Goal: Task Accomplishment & Management: Manage account settings

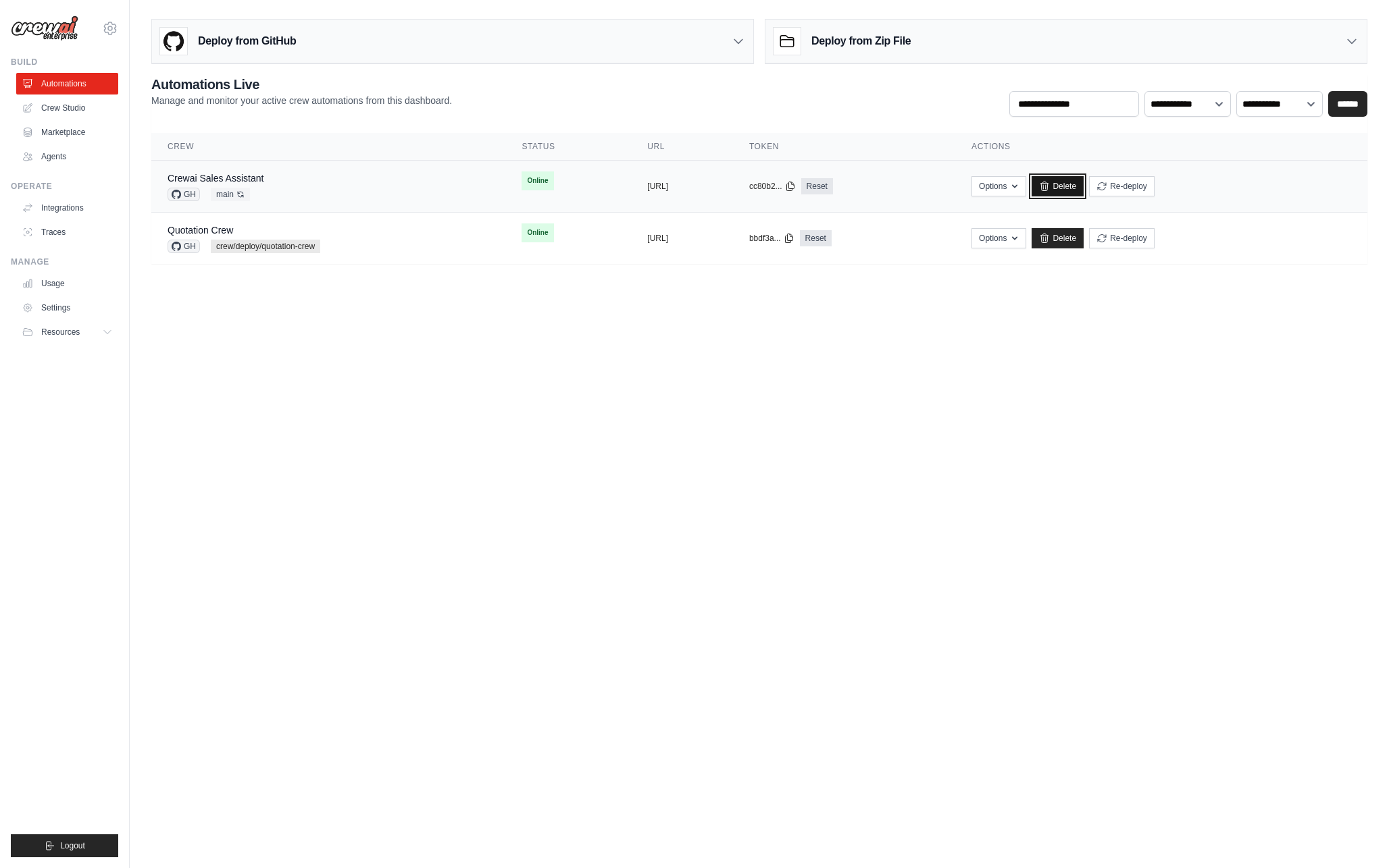
click at [1083, 183] on link "Delete" at bounding box center [1057, 186] width 52 height 20
click at [756, 327] on body "youngkeun.park@kt.com Settings Build Automations Crew Studio" at bounding box center [694, 434] width 1389 height 868
click at [862, 250] on td "copied bbdf3a... Reset" at bounding box center [858, 239] width 216 height 52
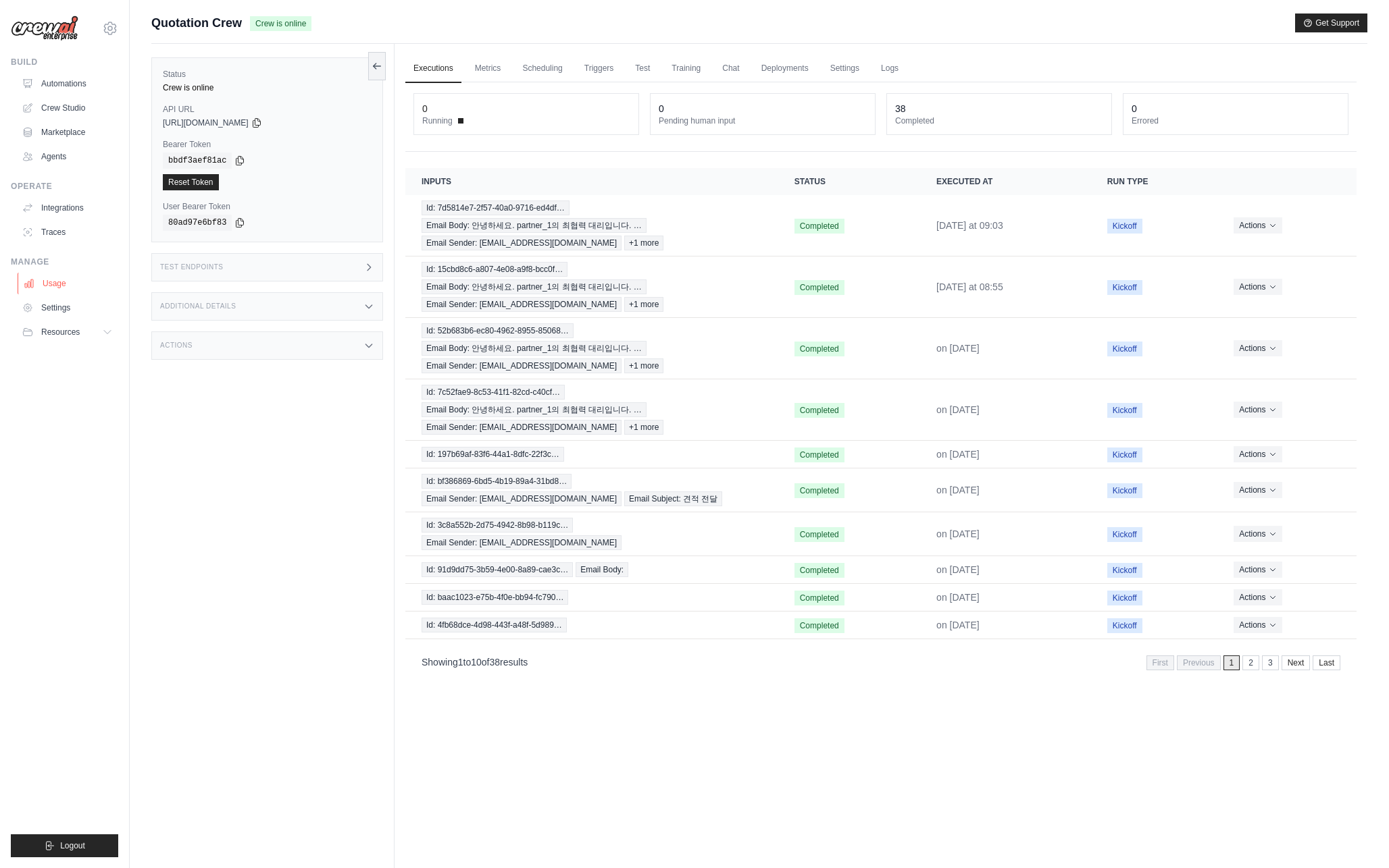
click at [57, 280] on link "Usage" at bounding box center [68, 283] width 102 height 22
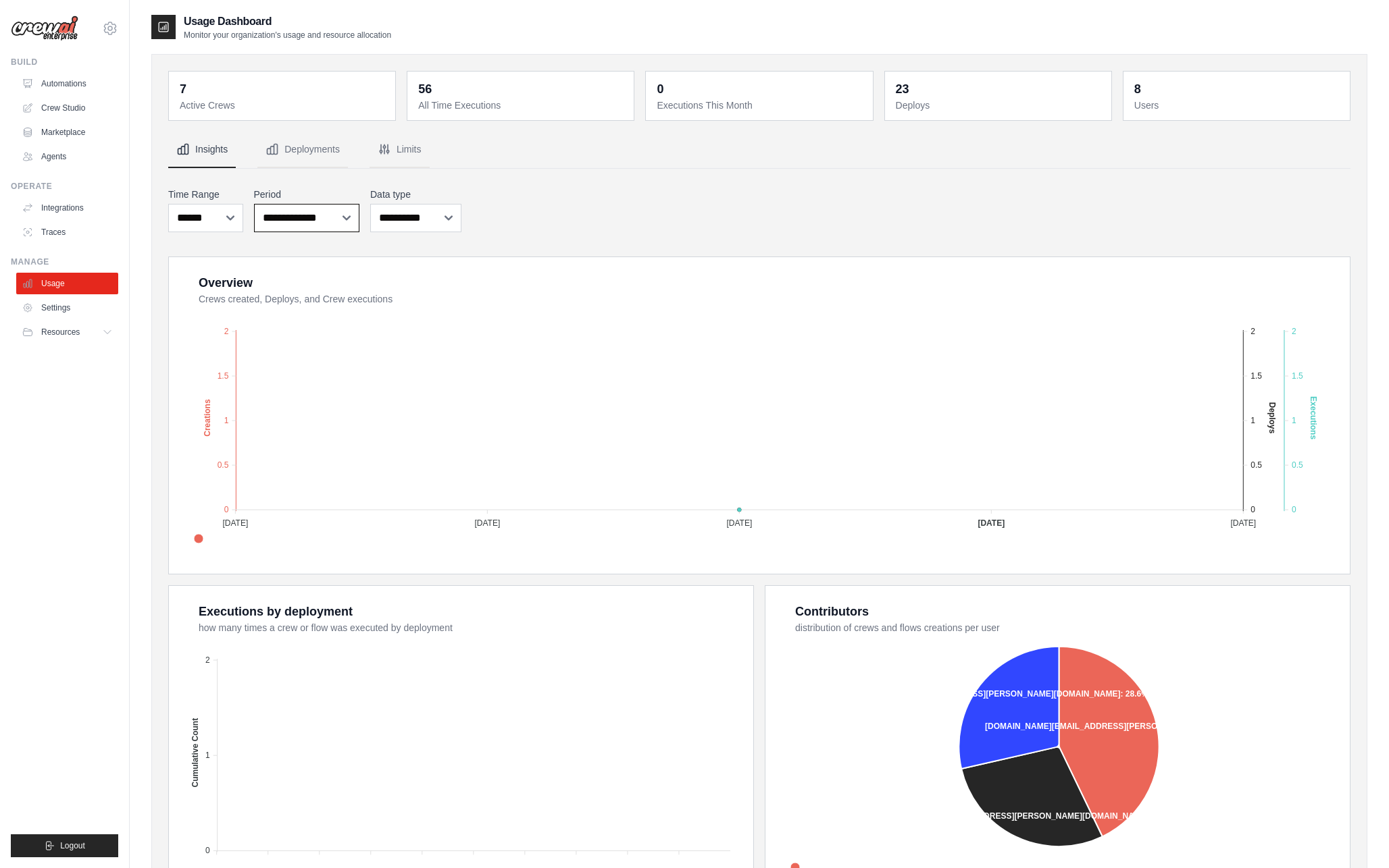
click at [318, 217] on select "**********" at bounding box center [307, 218] width 106 height 28
select select "**********"
click at [254, 204] on select "**********" at bounding box center [307, 218] width 106 height 28
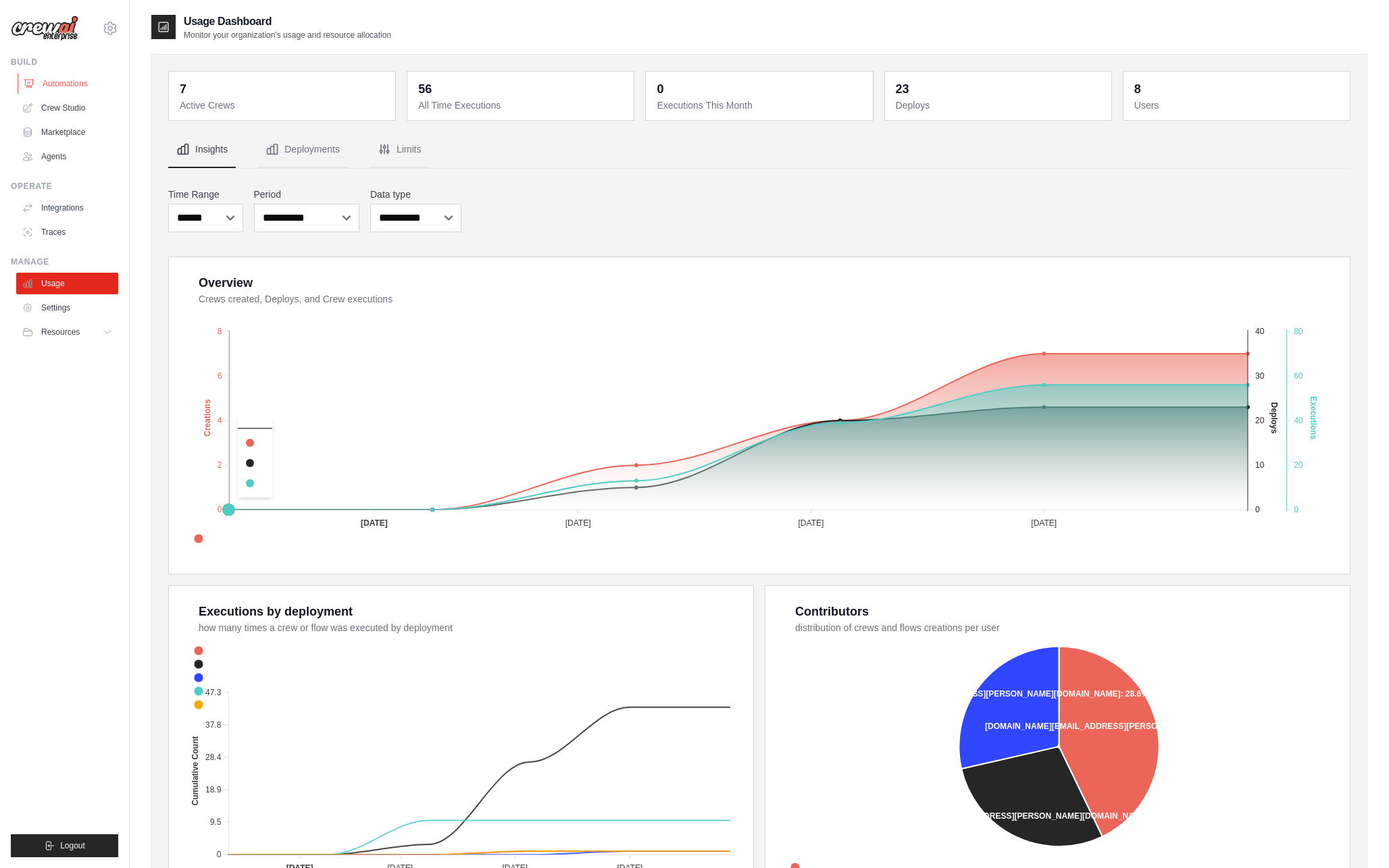
click at [90, 83] on link "Automations" at bounding box center [68, 84] width 102 height 22
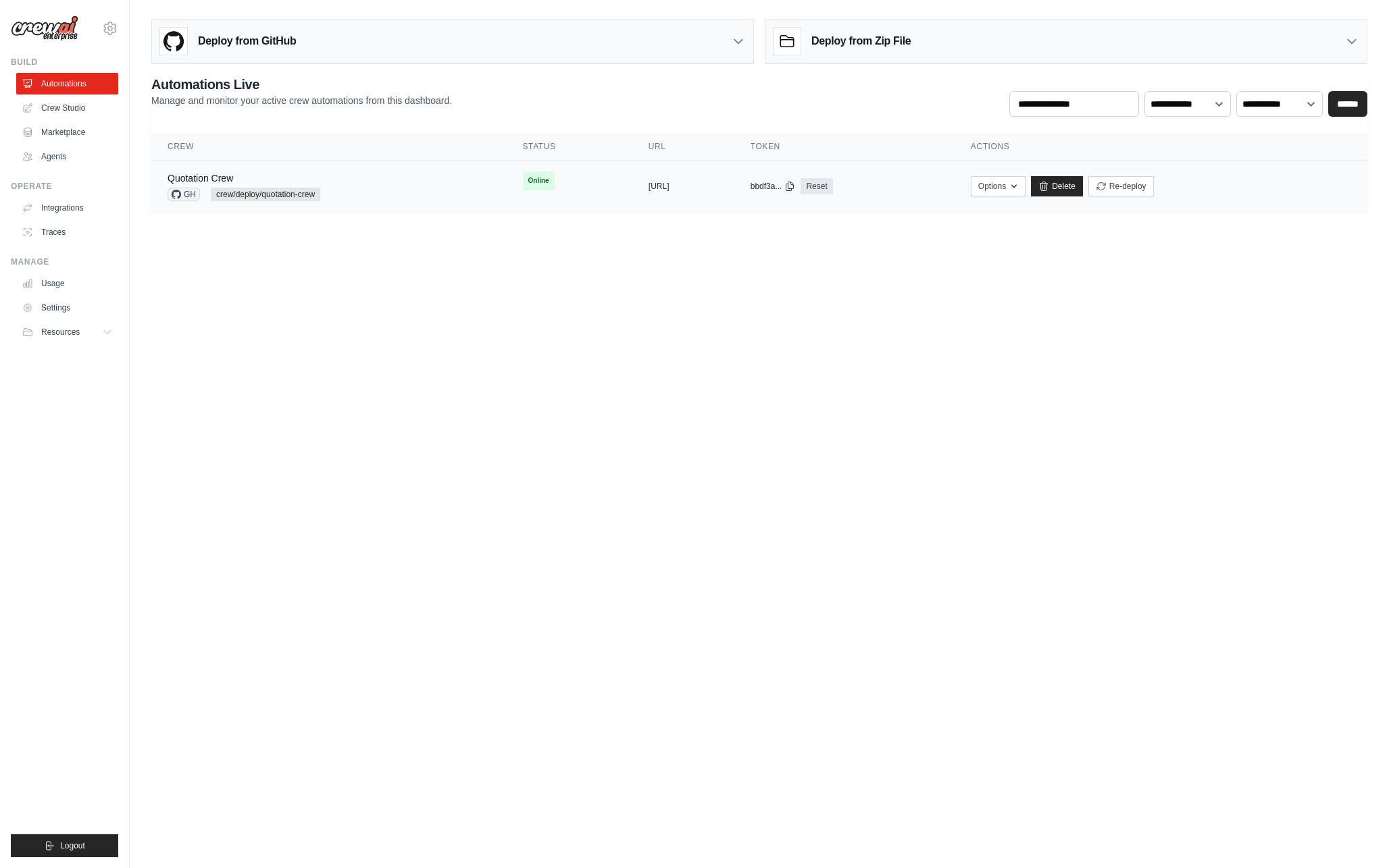
click at [282, 201] on span "crew/deploy/quotation-crew" at bounding box center [265, 194] width 109 height 13
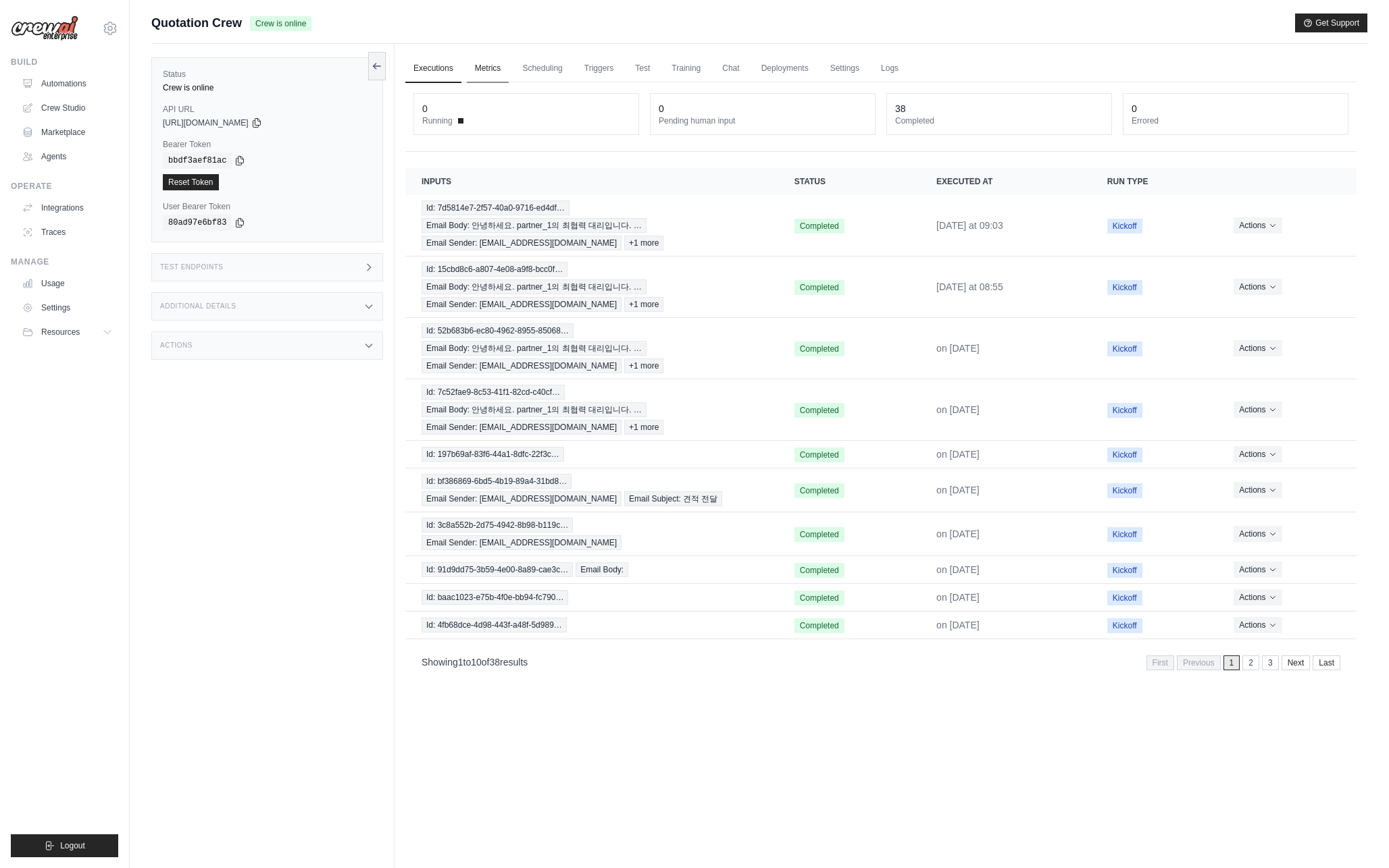
click at [487, 70] on link "Metrics" at bounding box center [488, 69] width 42 height 28
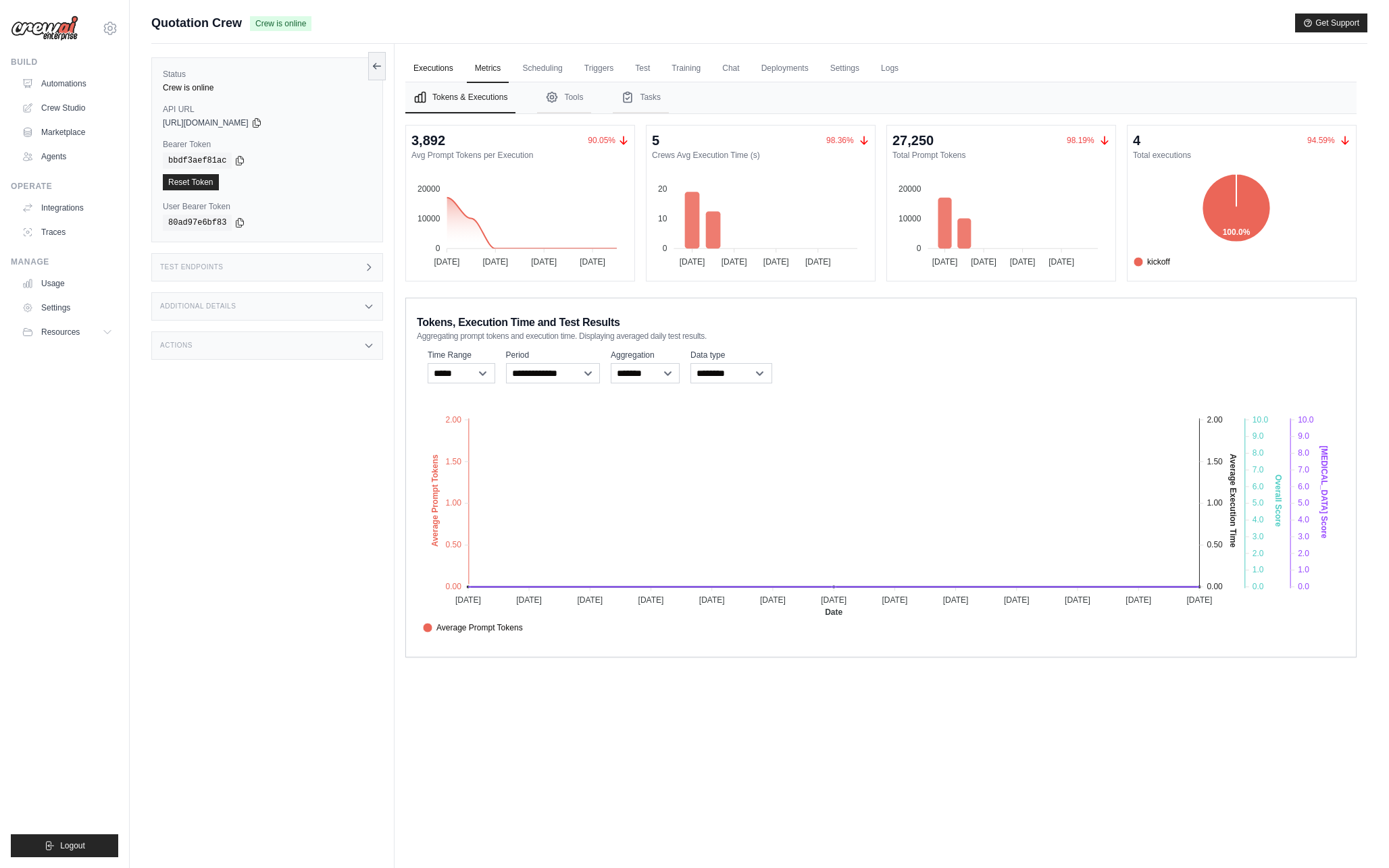
click at [452, 73] on link "Executions" at bounding box center [433, 69] width 56 height 28
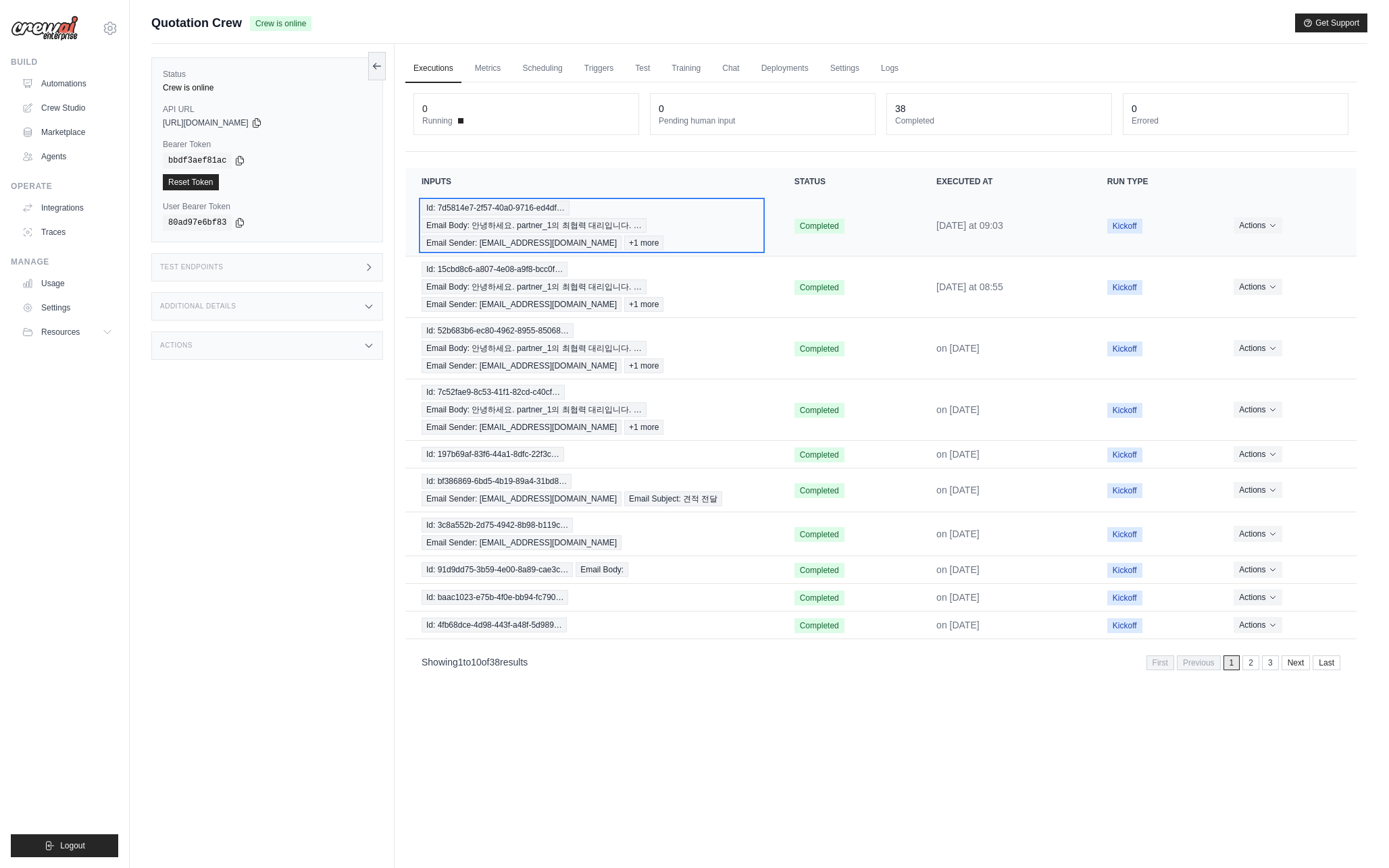
click at [552, 213] on span "Id: 7d5814e7-2f57-40a0-9716-ed4df…" at bounding box center [495, 208] width 148 height 15
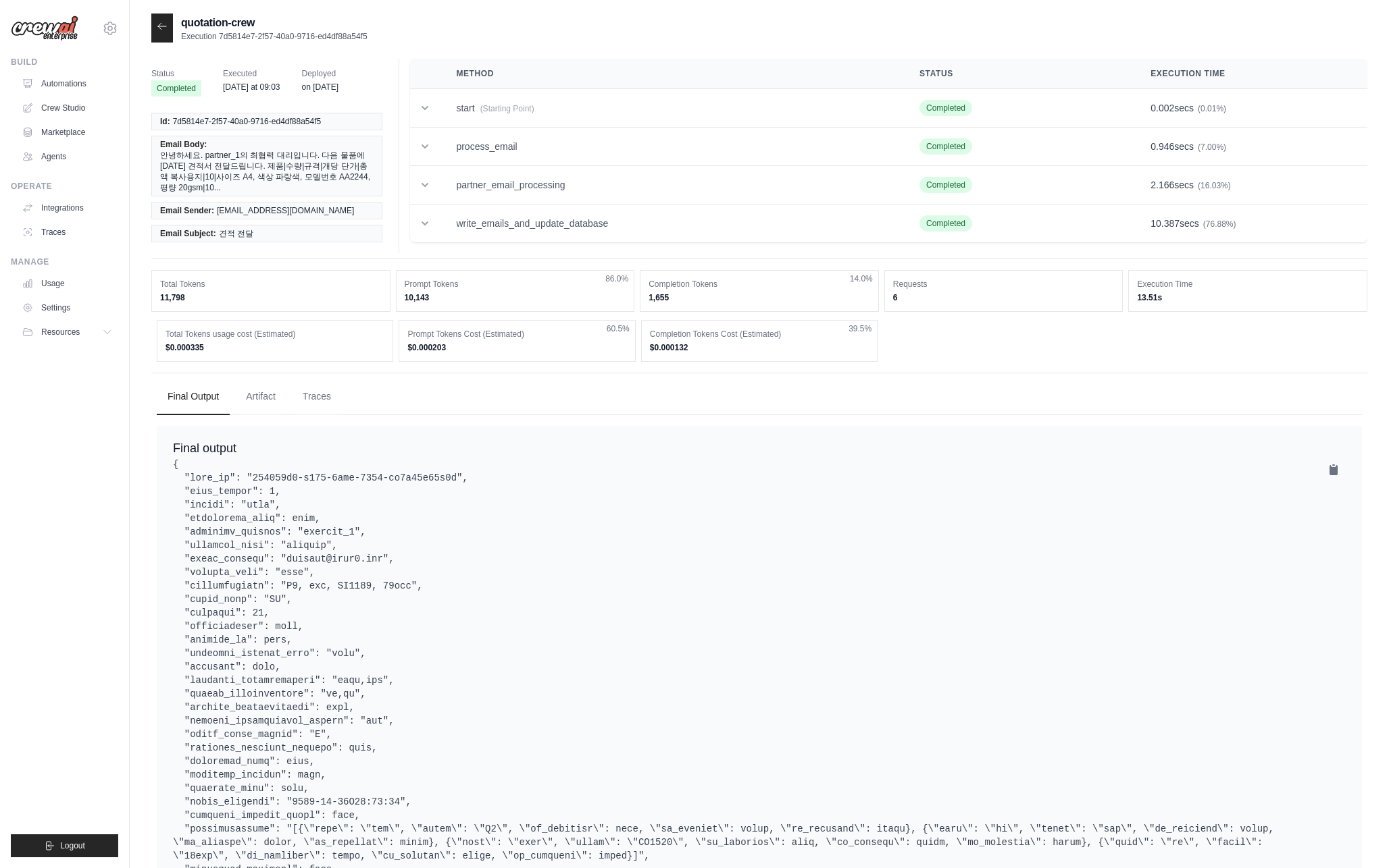
click at [282, 334] on div "Total Tokens usage cost (Estimated) $0.000335" at bounding box center [275, 341] width 237 height 42
click at [86, 88] on link "Automations" at bounding box center [68, 84] width 102 height 22
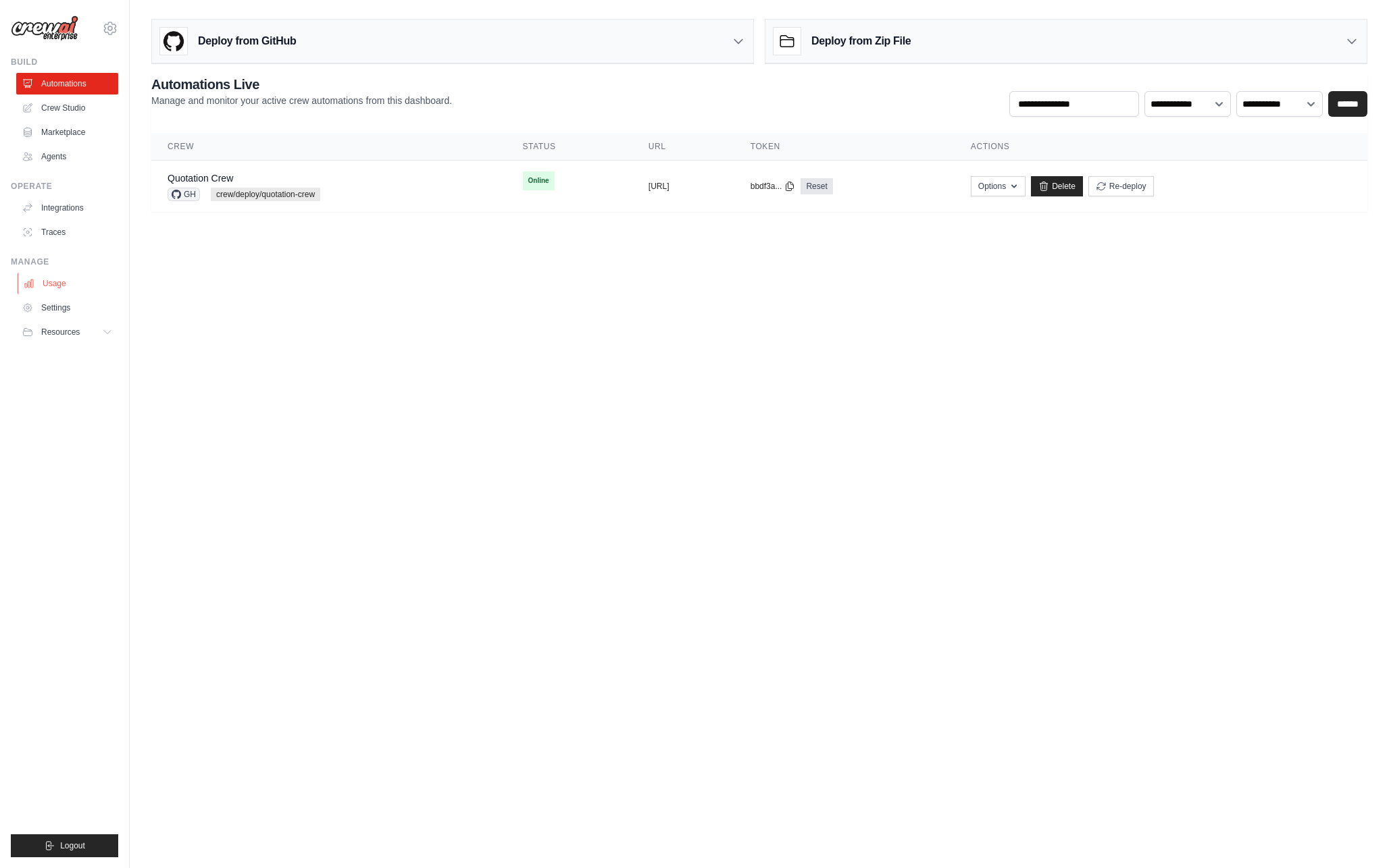
click at [69, 284] on link "Usage" at bounding box center [68, 283] width 102 height 22
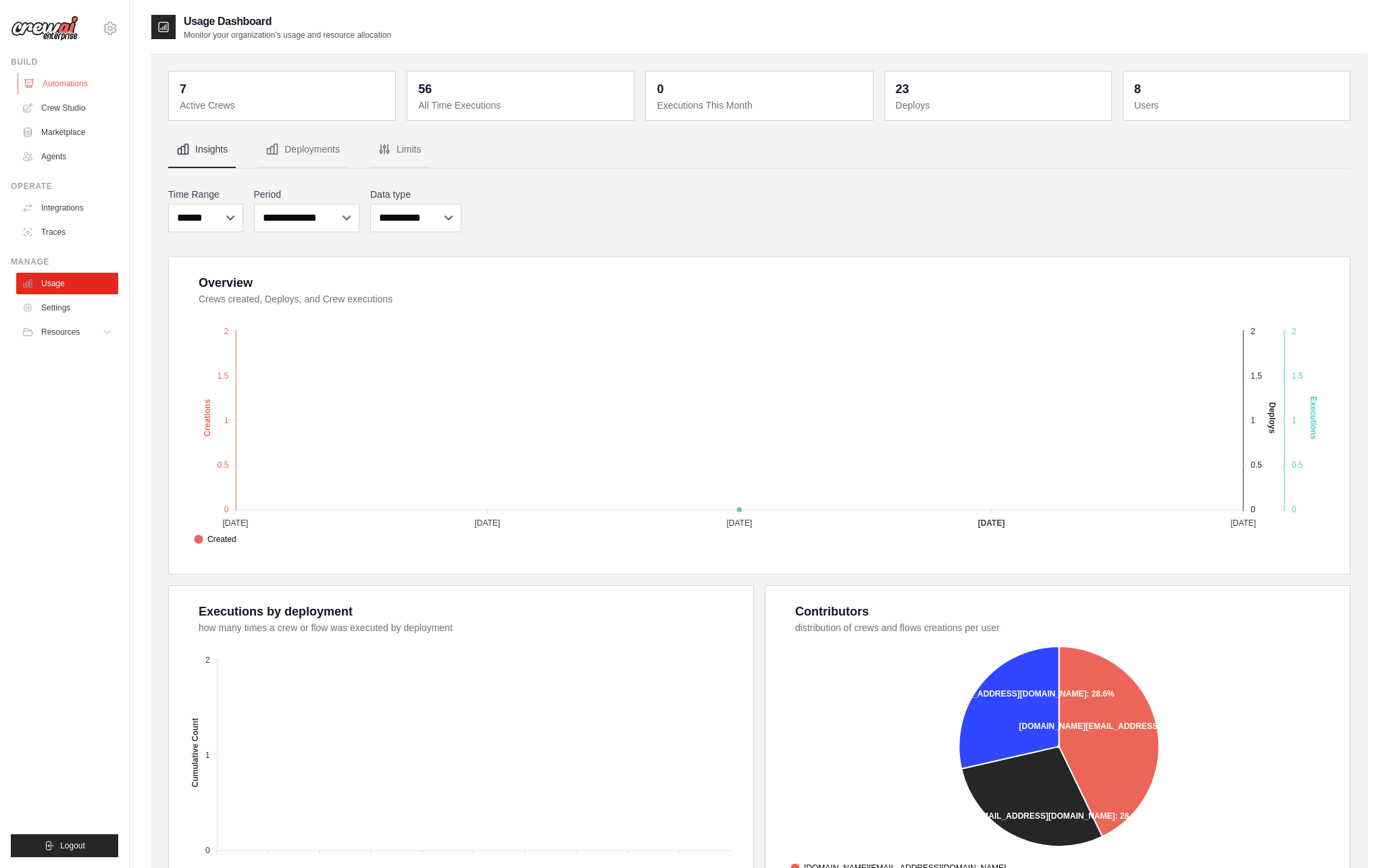
click at [88, 89] on link "Automations" at bounding box center [68, 84] width 102 height 22
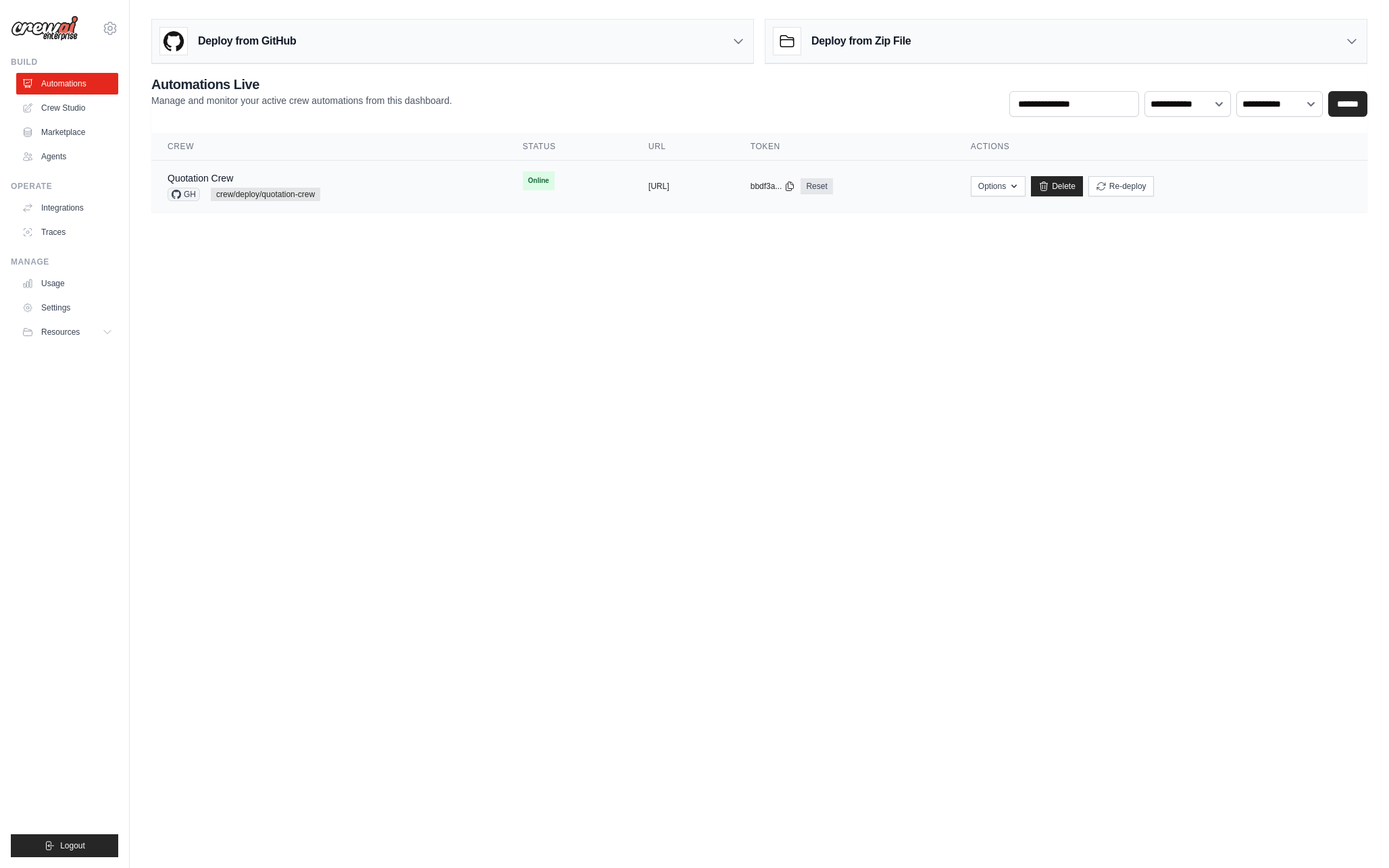
click at [228, 191] on span "crew/deploy/quotation-crew" at bounding box center [265, 194] width 109 height 13
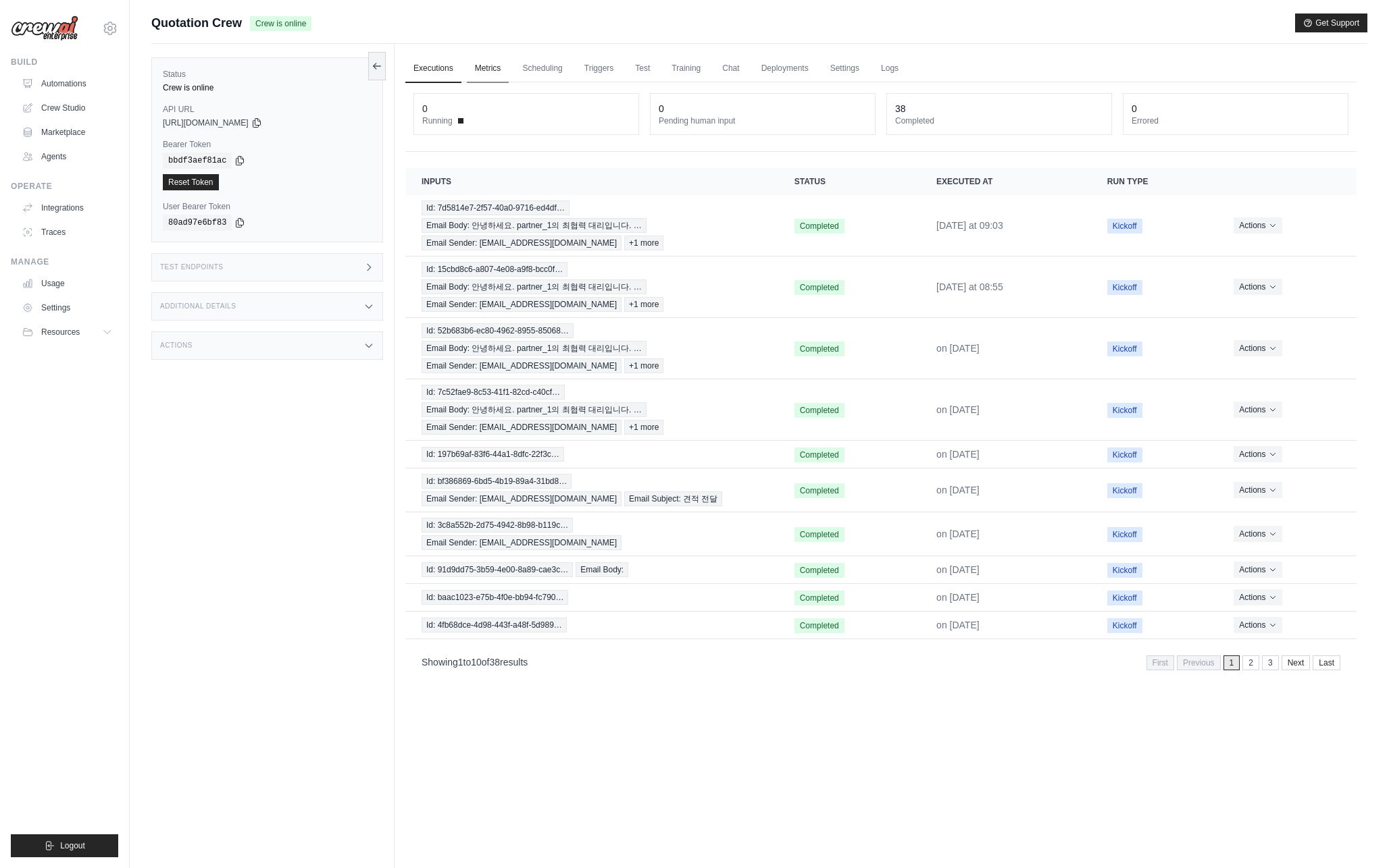
click at [485, 63] on link "Metrics" at bounding box center [488, 69] width 42 height 28
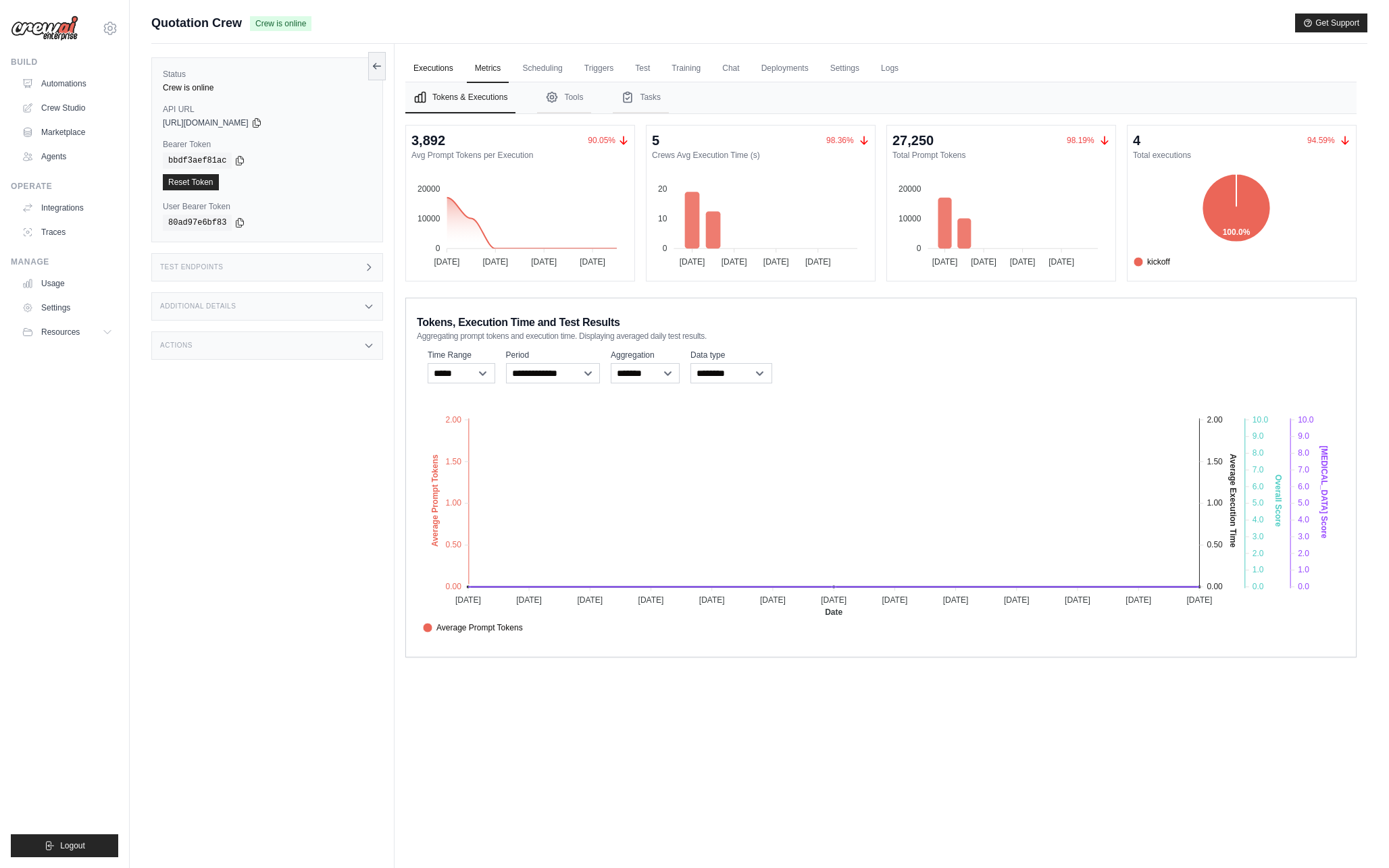
click at [437, 69] on link "Executions" at bounding box center [433, 69] width 56 height 28
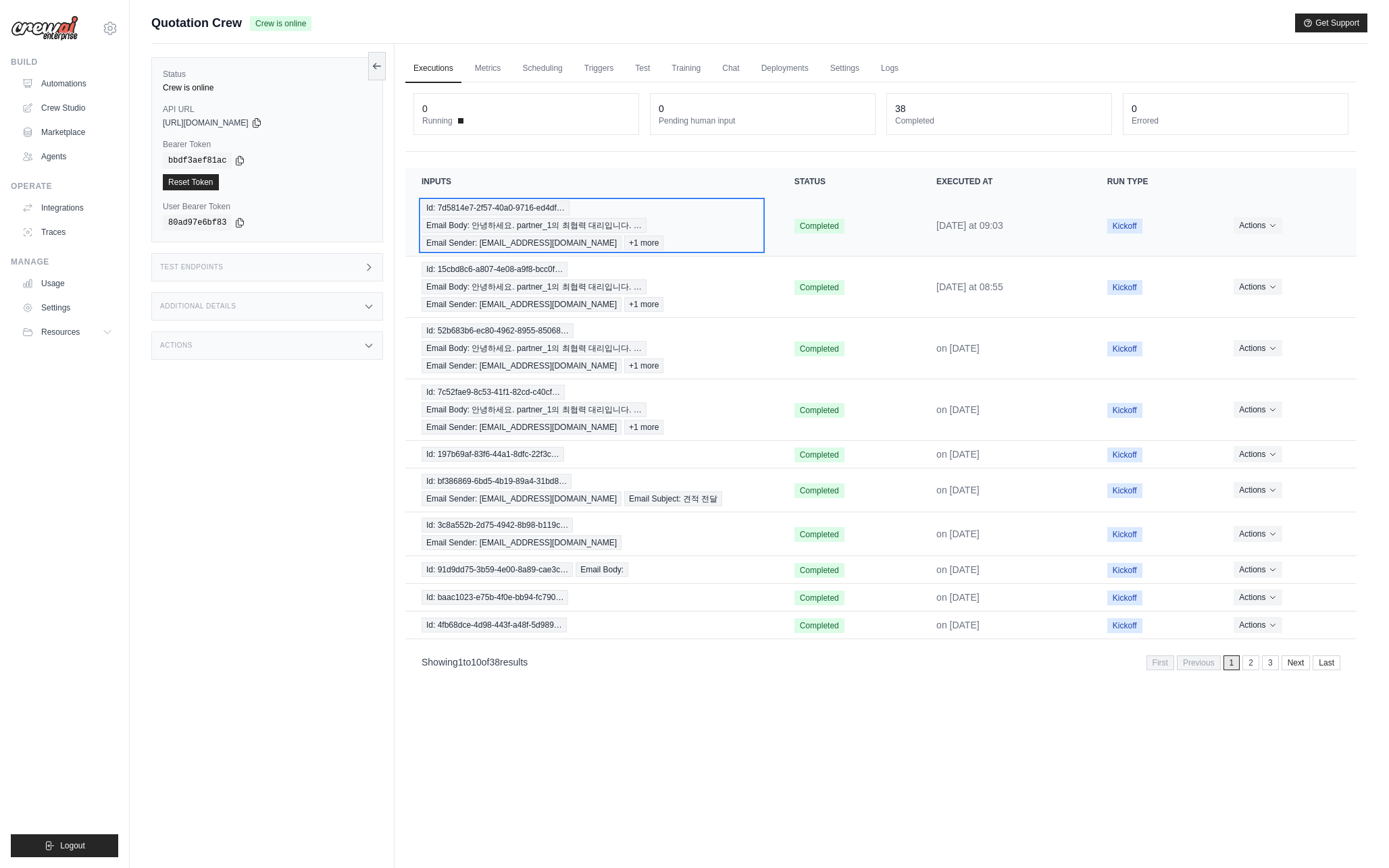
click at [521, 242] on span "Email Sender: skaghzz@test1.com" at bounding box center [521, 243] width 200 height 15
